Goal: Transaction & Acquisition: Purchase product/service

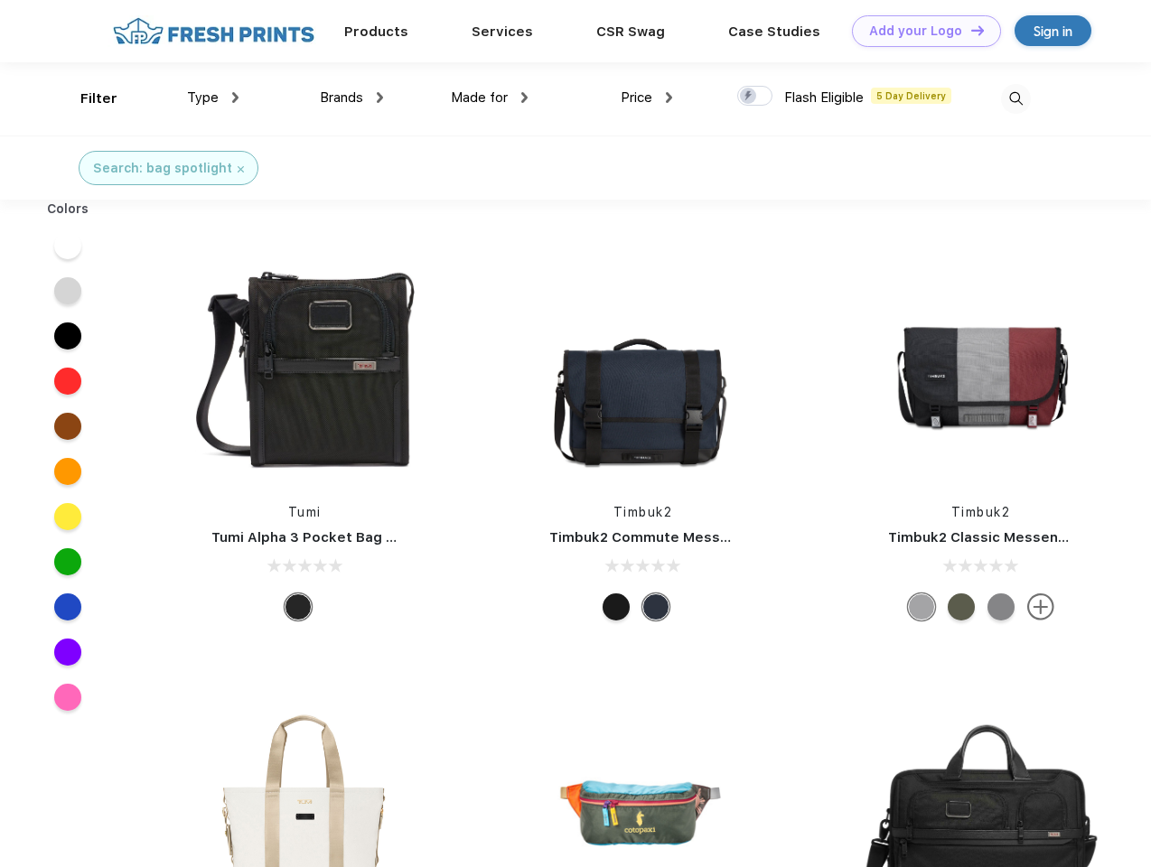
click at [919, 31] on link "Add your Logo Design Tool" at bounding box center [926, 31] width 149 height 32
click at [0, 0] on div "Design Tool" at bounding box center [0, 0] width 0 height 0
click at [969, 30] on link "Add your Logo Design Tool" at bounding box center [926, 31] width 149 height 32
click at [87, 98] on div "Filter" at bounding box center [98, 99] width 37 height 21
click at [213, 98] on span "Type" at bounding box center [203, 97] width 32 height 16
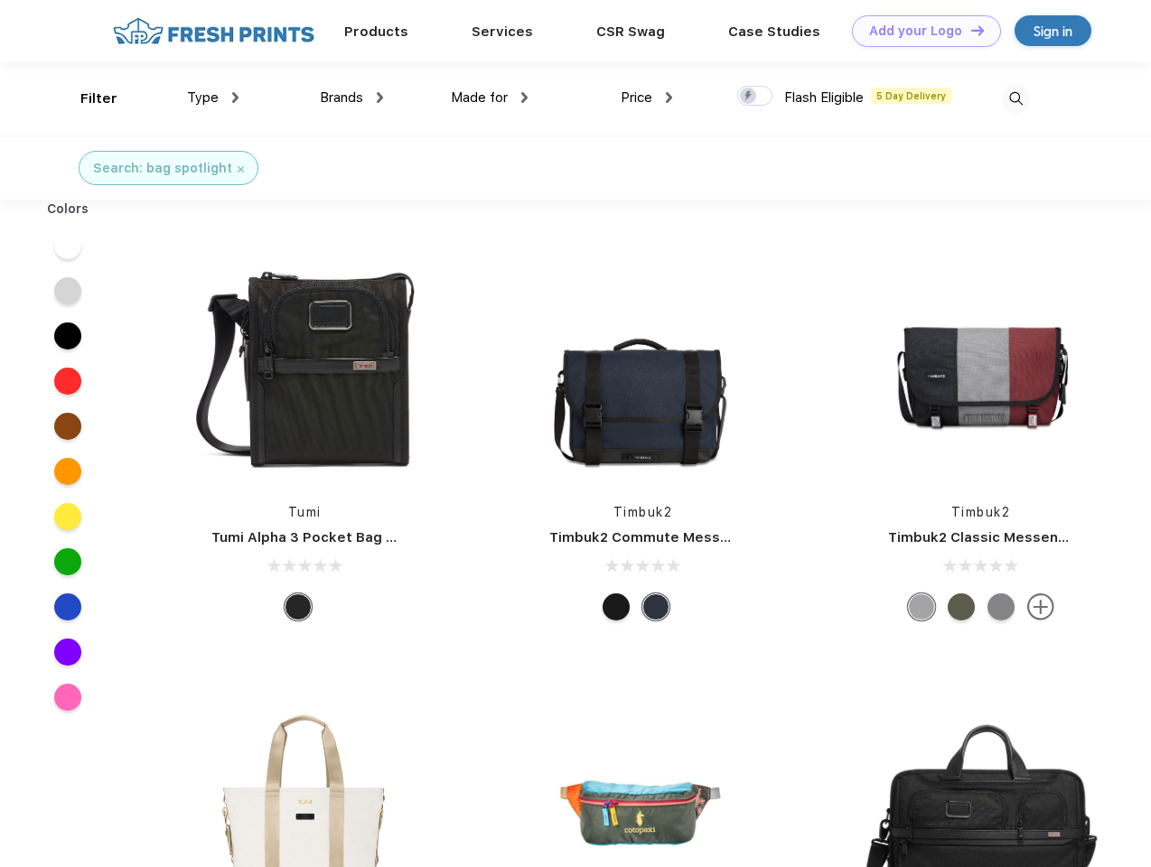
click at [351, 98] on span "Brands" at bounding box center [341, 97] width 43 height 16
click at [489, 98] on span "Made for" at bounding box center [479, 97] width 57 height 16
click at [647, 98] on span "Price" at bounding box center [636, 97] width 32 height 16
click at [755, 97] on div at bounding box center [754, 96] width 35 height 20
click at [749, 97] on input "checkbox" at bounding box center [743, 91] width 12 height 12
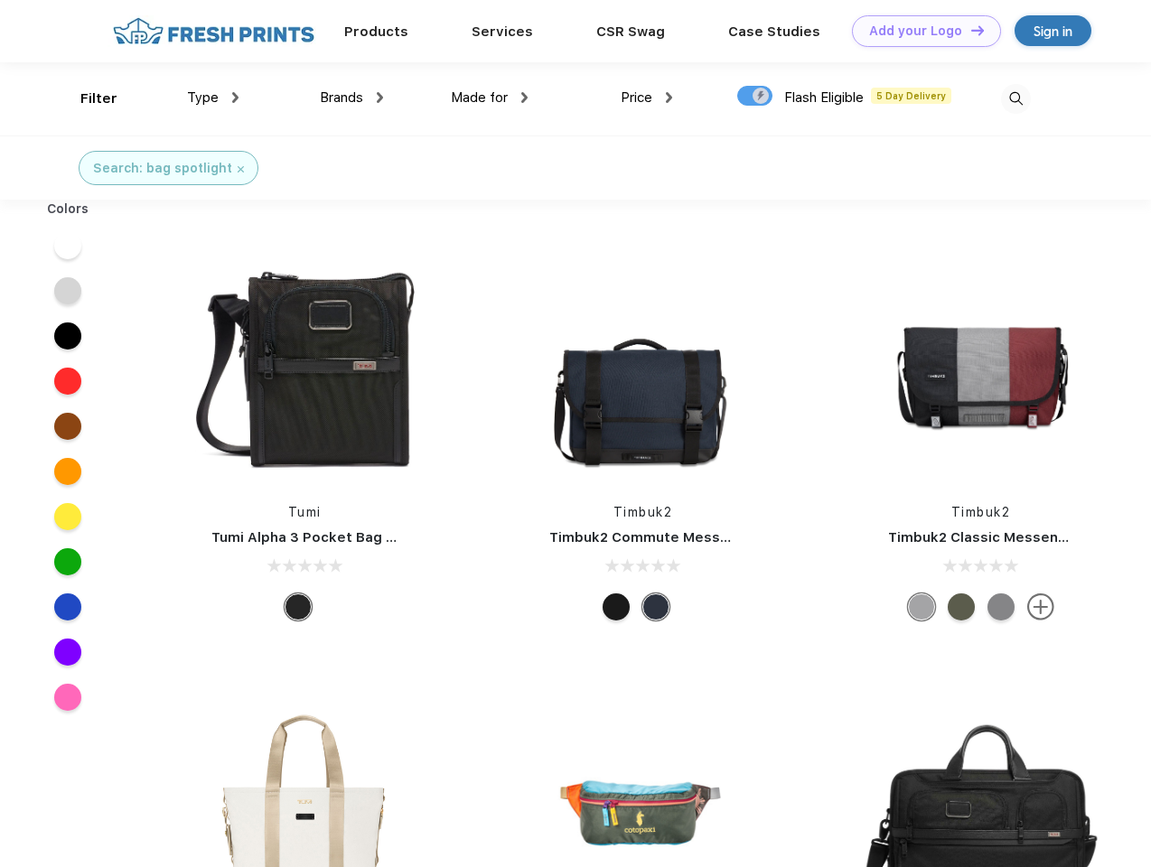
click at [1015, 98] on img at bounding box center [1016, 99] width 30 height 30
